Goal: Transaction & Acquisition: Subscribe to service/newsletter

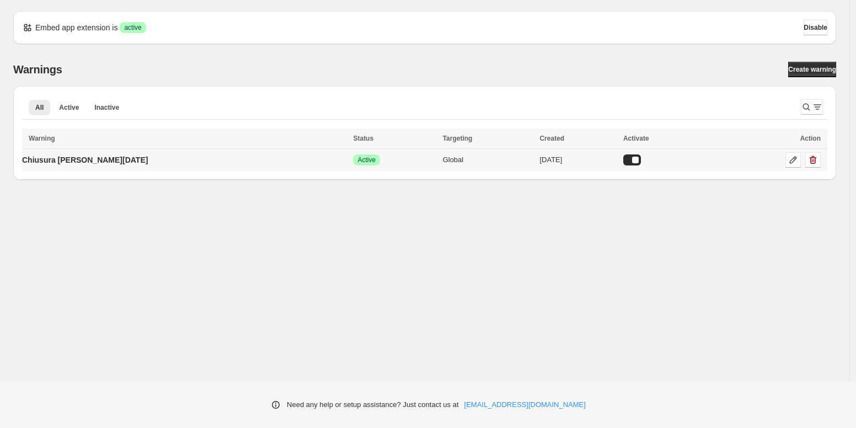
click at [623, 159] on div at bounding box center [632, 159] width 18 height 11
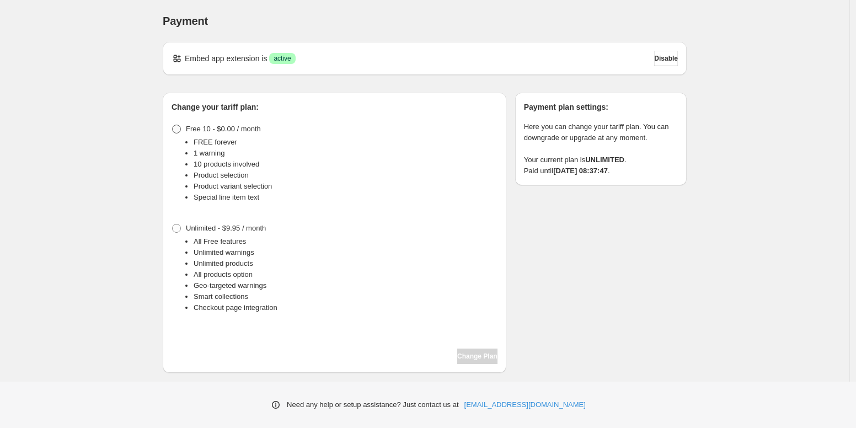
click at [177, 131] on span at bounding box center [176, 129] width 9 height 9
click at [467, 360] on span "Change Plan" at bounding box center [477, 356] width 40 height 9
